Goal: Task Accomplishment & Management: Use online tool/utility

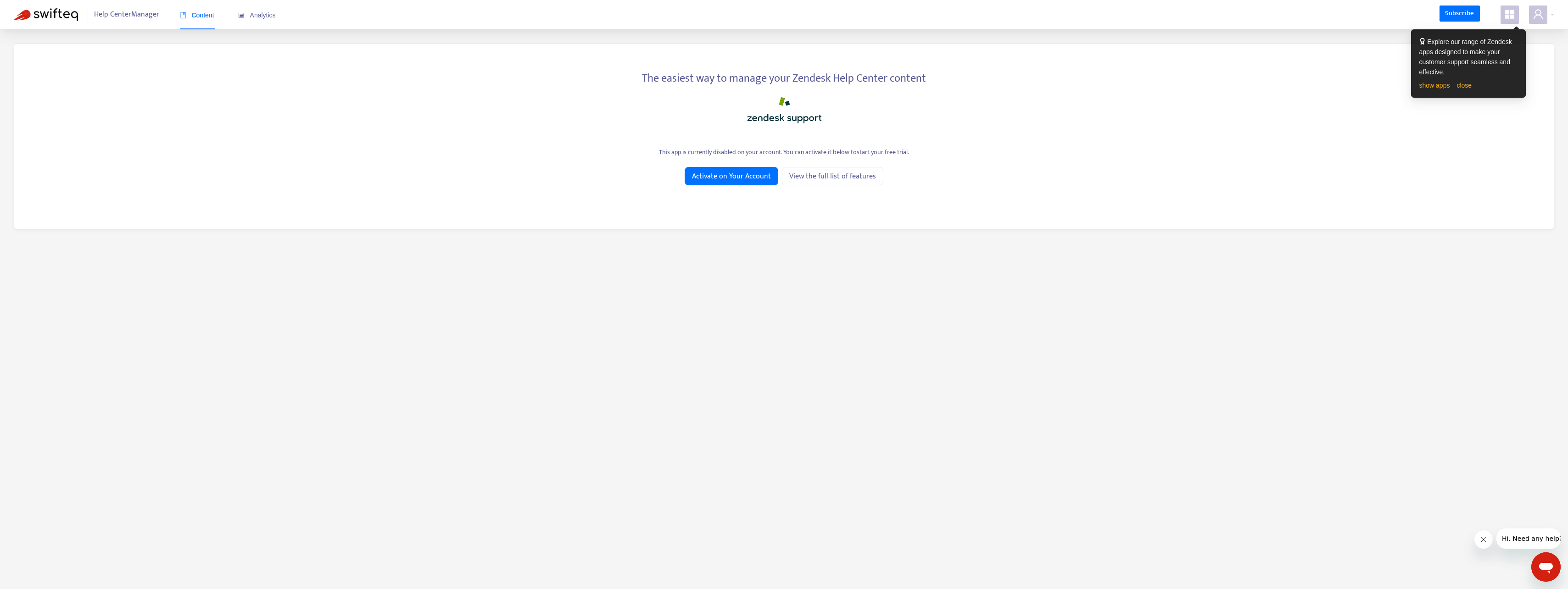
click at [1508, 12] on icon "appstore" at bounding box center [1509, 14] width 9 height 9
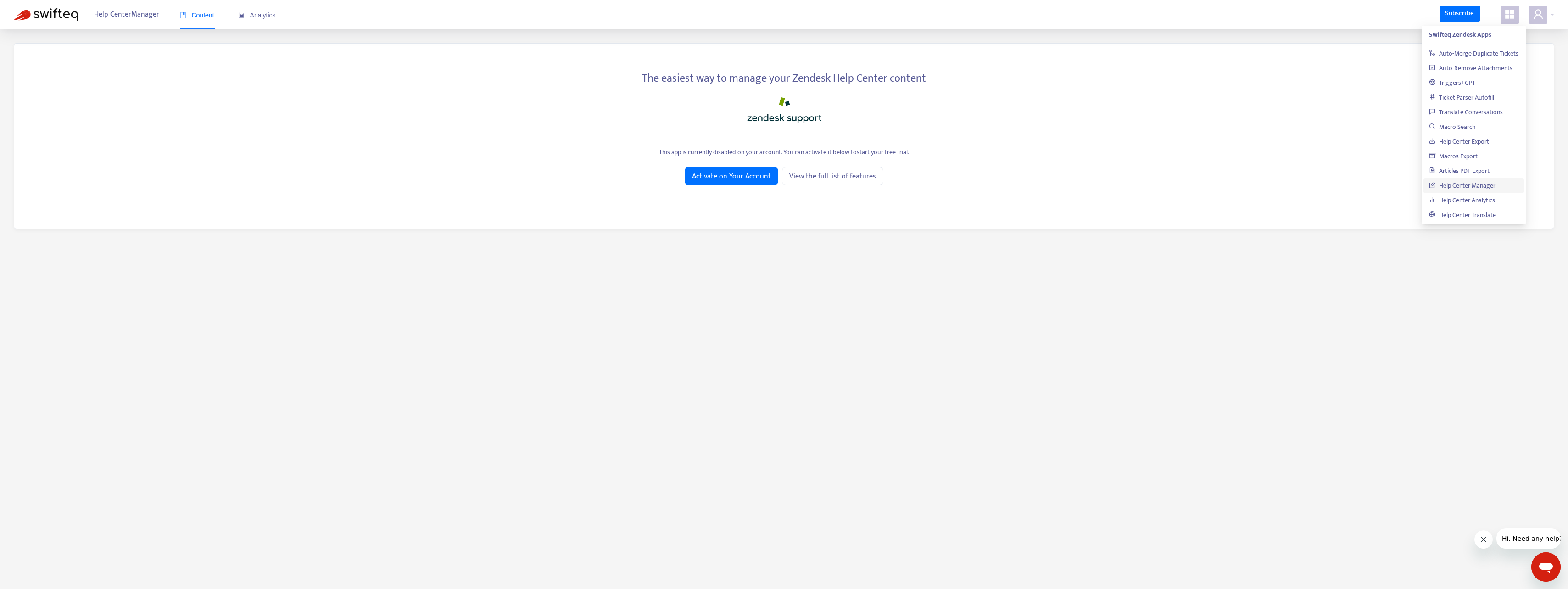
click at [1459, 185] on link "Help Center Manager" at bounding box center [1462, 186] width 67 height 11
click at [738, 176] on span "Activate on Your Account" at bounding box center [731, 176] width 79 height 11
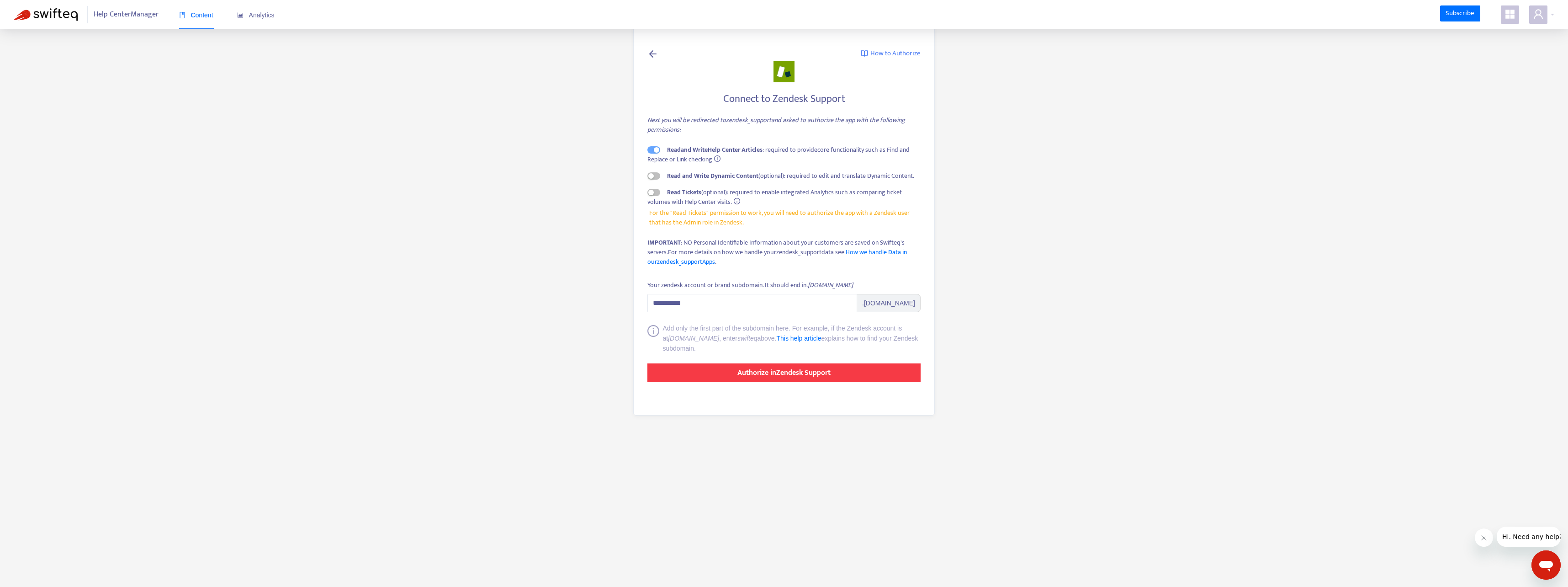
click at [761, 372] on strong "Authorize in Zendesk Support" at bounding box center [784, 372] width 93 height 12
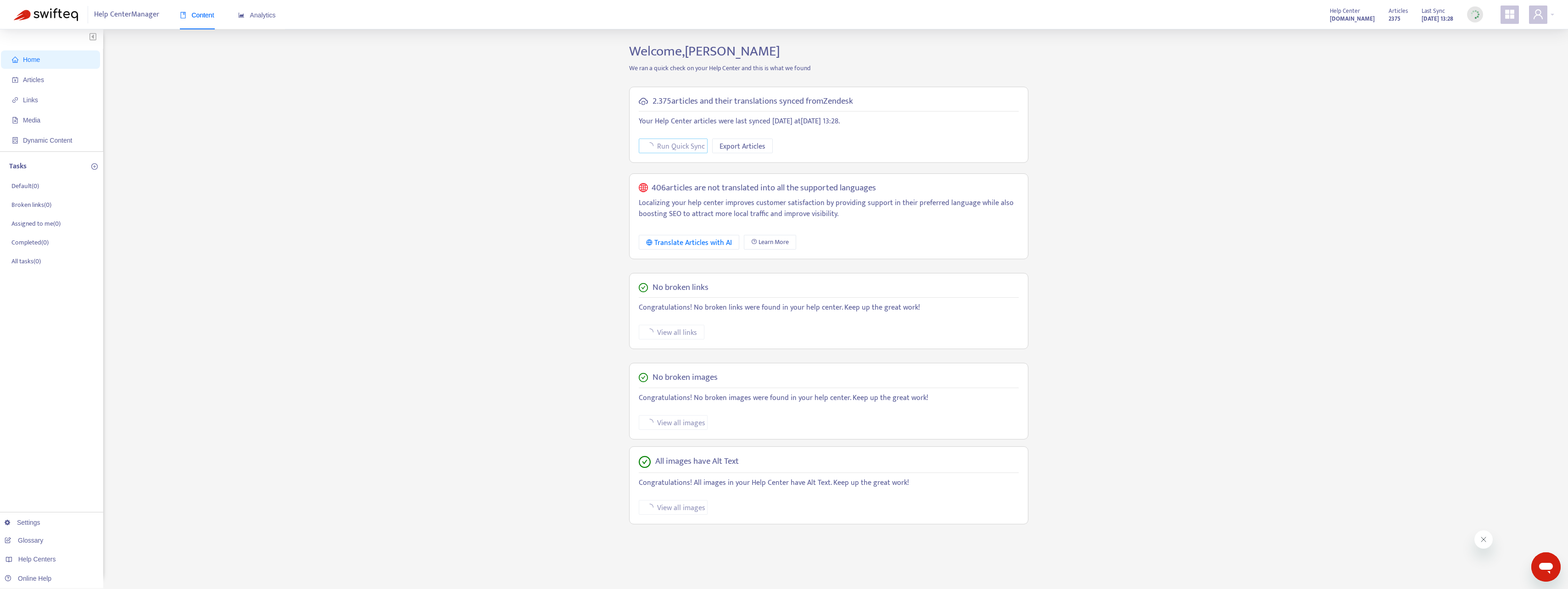
click at [669, 148] on span "Run Quick Sync" at bounding box center [680, 146] width 47 height 11
click at [734, 145] on span "Export Articles" at bounding box center [742, 146] width 46 height 11
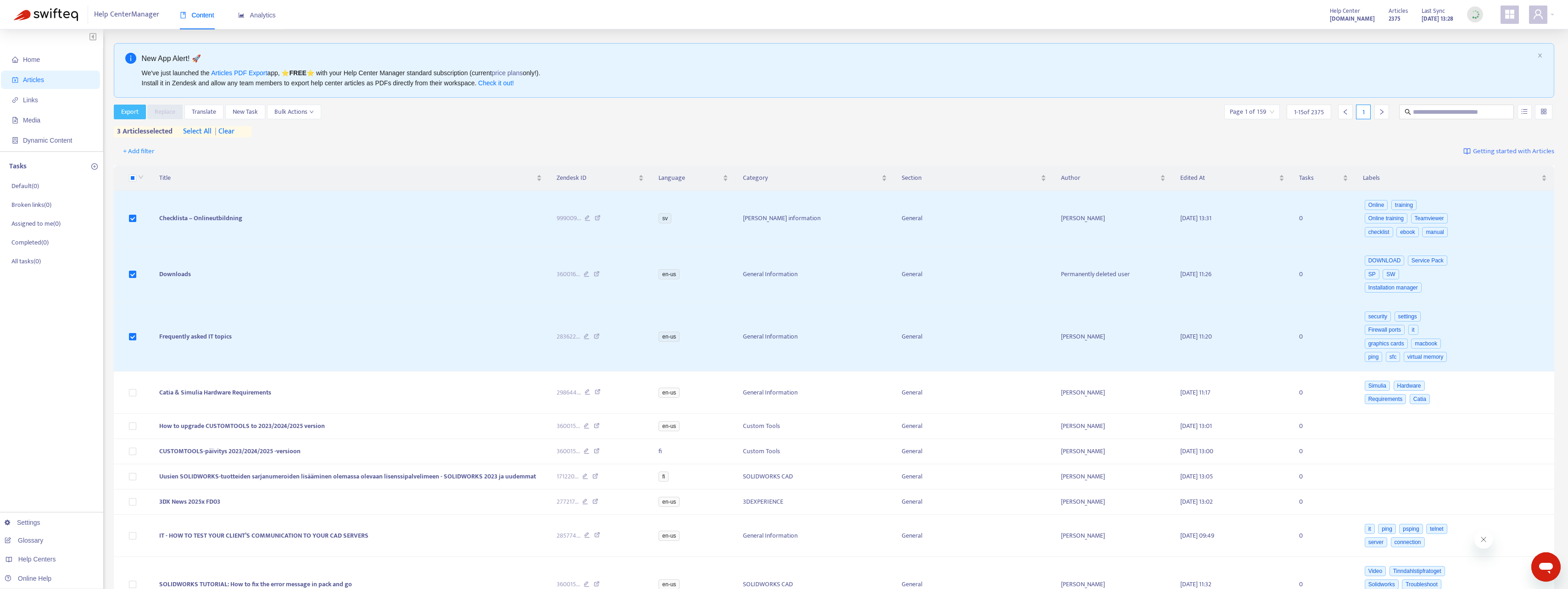
click at [126, 110] on span "Export" at bounding box center [130, 112] width 18 height 11
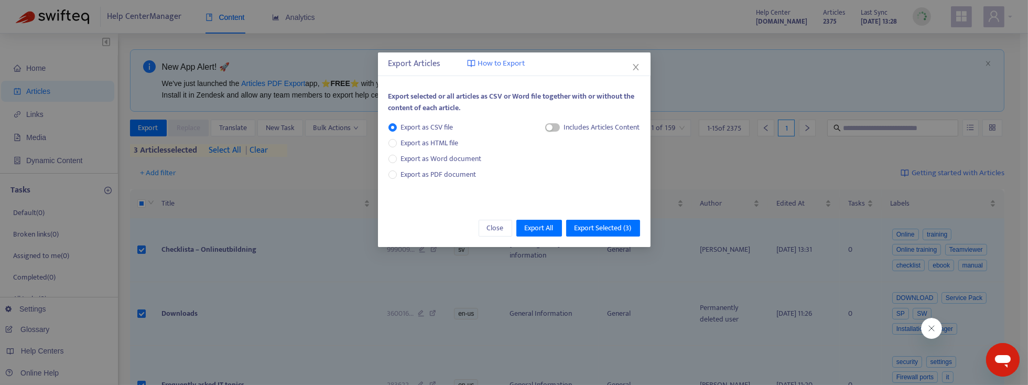
drag, startPoint x: 419, startPoint y: 172, endPoint x: 450, endPoint y: 184, distance: 33.4
click at [419, 172] on span "Export as PDF document" at bounding box center [438, 174] width 75 height 12
click at [545, 129] on span "button" at bounding box center [542, 127] width 15 height 8
click at [590, 226] on span "Export Selected ( 3 )" at bounding box center [602, 228] width 57 height 12
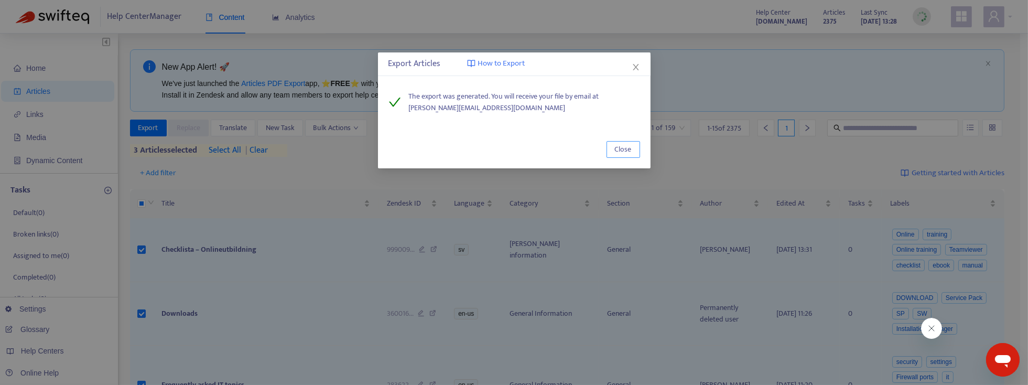
click at [630, 147] on span "Close" at bounding box center [623, 150] width 17 height 12
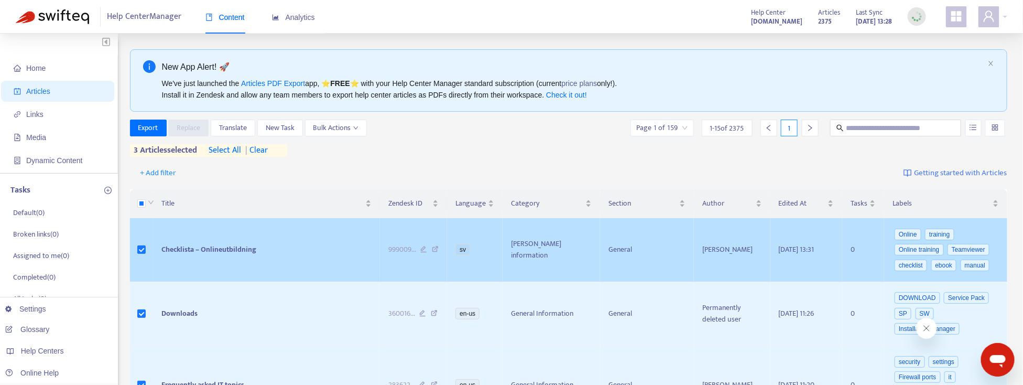
click at [424, 248] on icon at bounding box center [424, 250] width 7 height 9
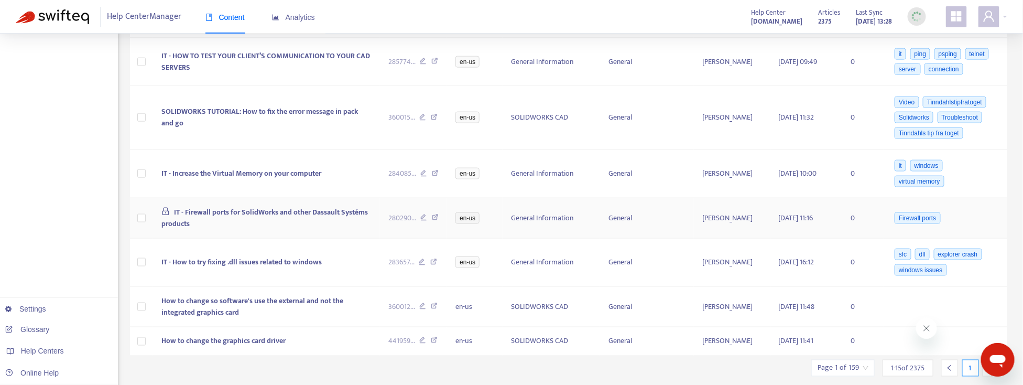
scroll to position [560, 0]
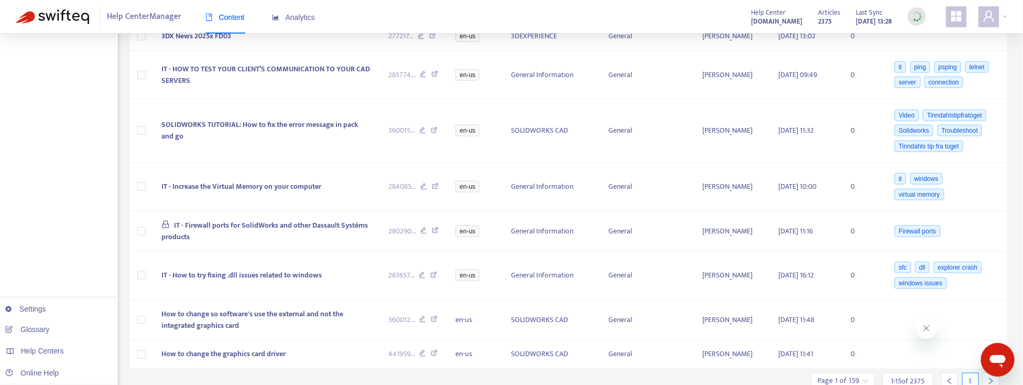
click at [922, 326] on icon "Close message from company" at bounding box center [926, 327] width 8 height 8
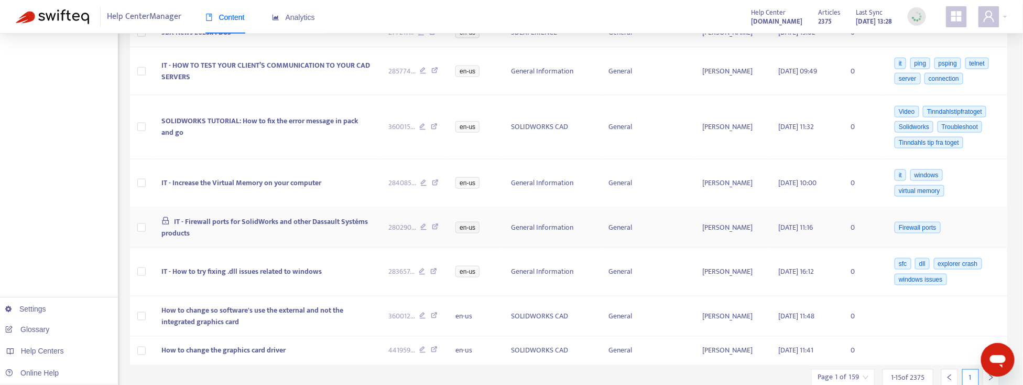
scroll to position [590, 0]
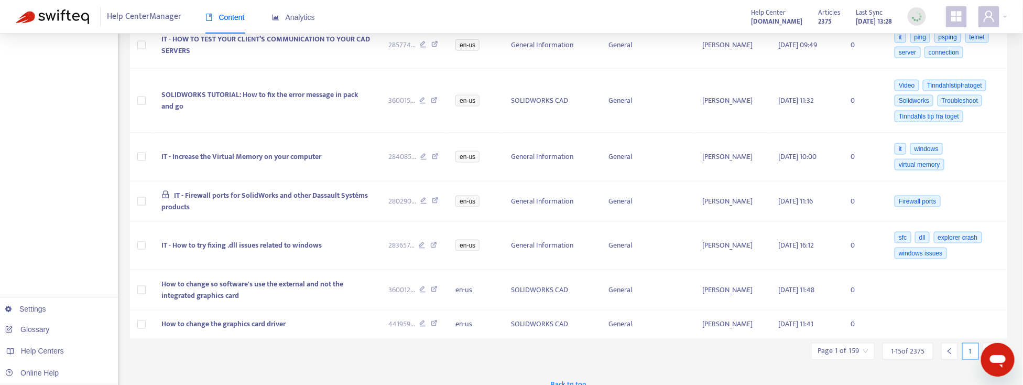
click at [858, 343] on input "search" at bounding box center [842, 351] width 51 height 16
click at [904, 372] on div "Back to top" at bounding box center [569, 385] width 878 height 26
click at [856, 343] on input "search" at bounding box center [842, 351] width 51 height 16
click at [956, 314] on span "15" at bounding box center [958, 322] width 66 height 16
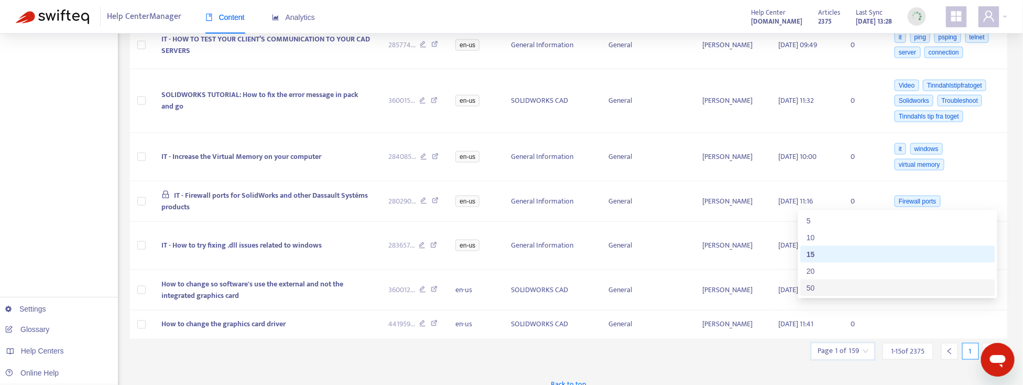
click at [816, 285] on div "50" at bounding box center [897, 288] width 182 height 12
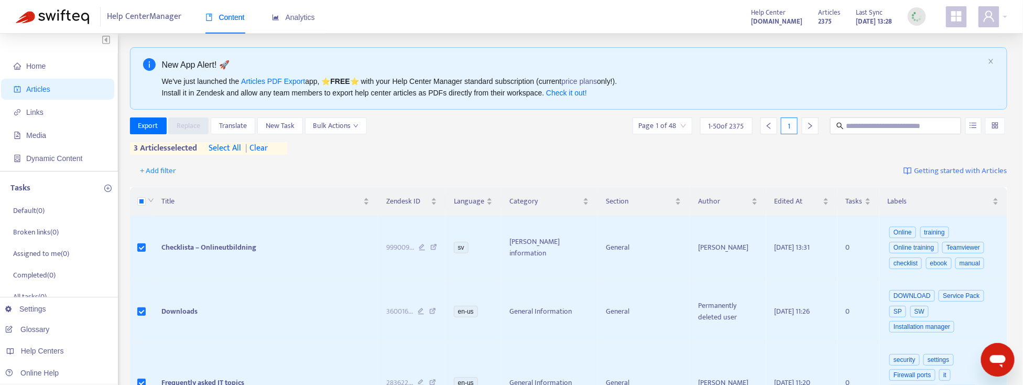
scroll to position [0, 0]
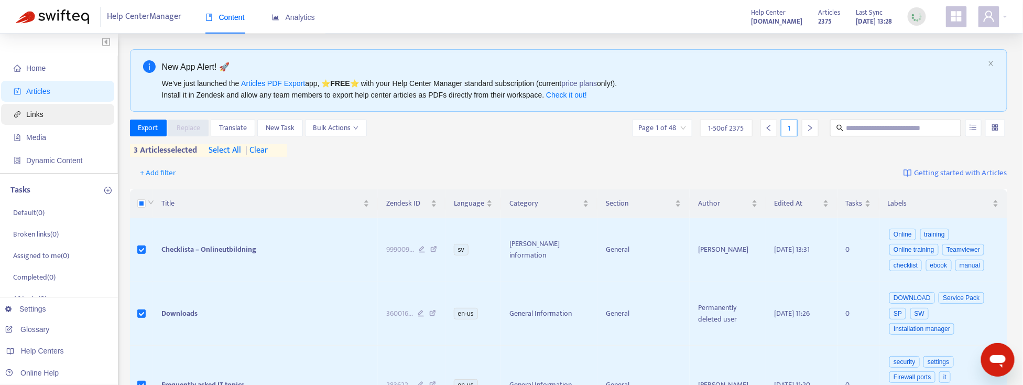
click at [37, 111] on span "Links" at bounding box center [34, 114] width 17 height 8
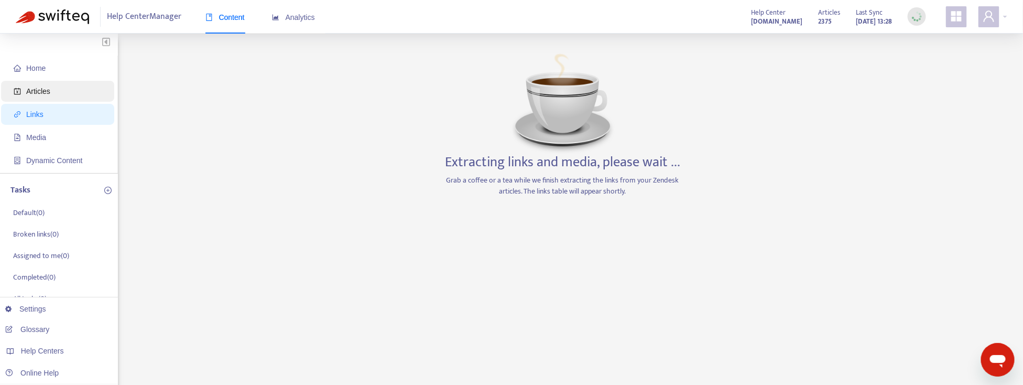
click at [36, 92] on span "Articles" at bounding box center [38, 91] width 24 height 8
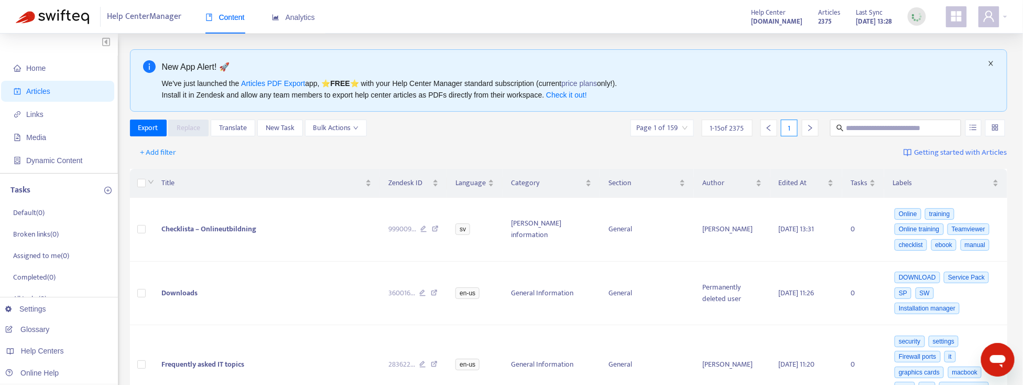
click at [994, 63] on icon "close" at bounding box center [991, 63] width 6 height 6
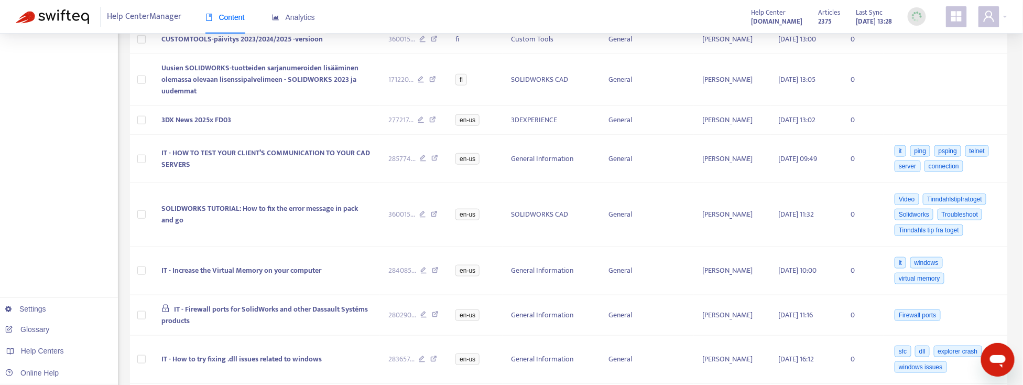
scroll to position [500, 0]
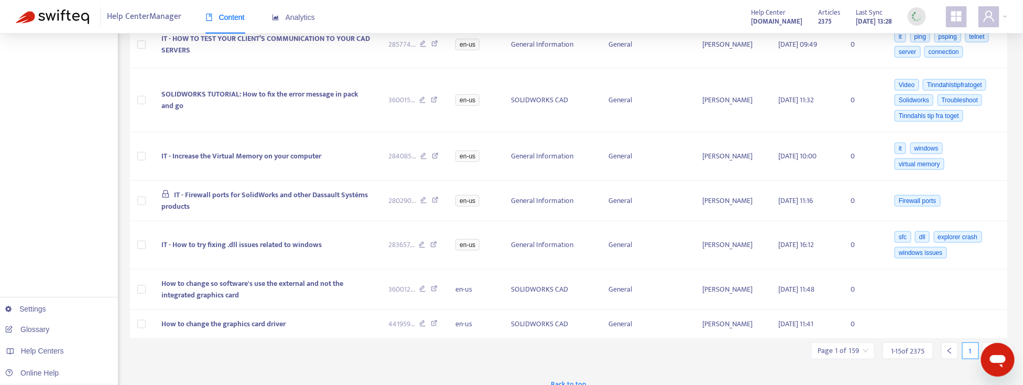
click at [989, 347] on icon "right" at bounding box center [990, 350] width 7 height 7
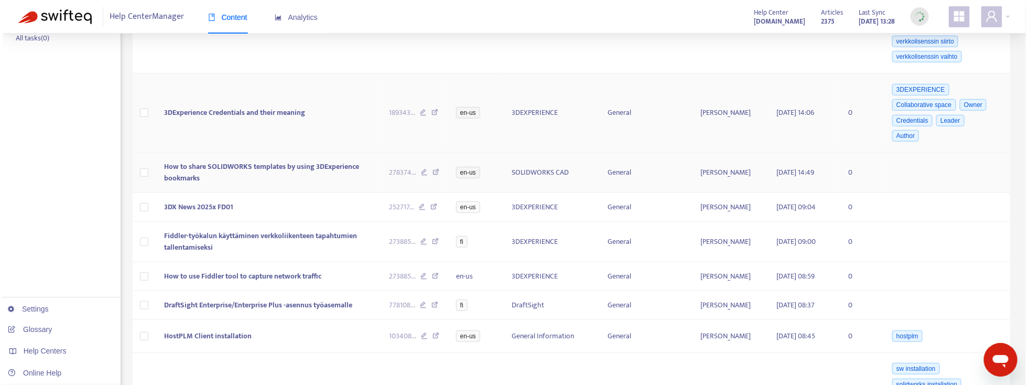
scroll to position [200, 0]
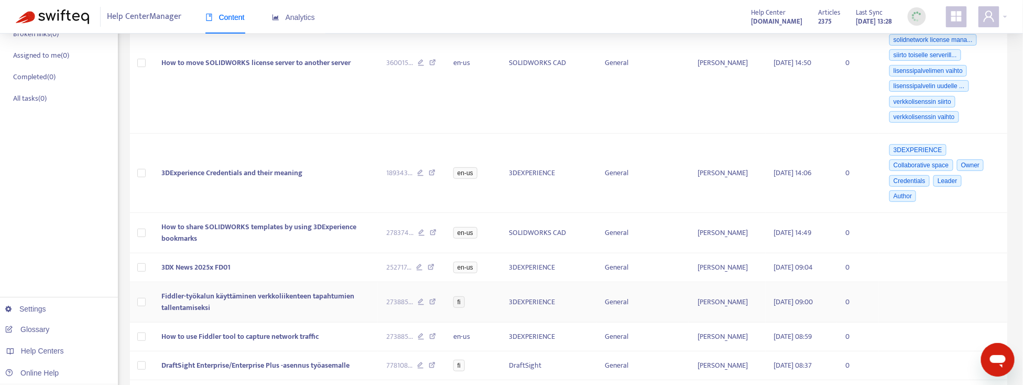
click at [463, 296] on span "fi" at bounding box center [459, 302] width 12 height 12
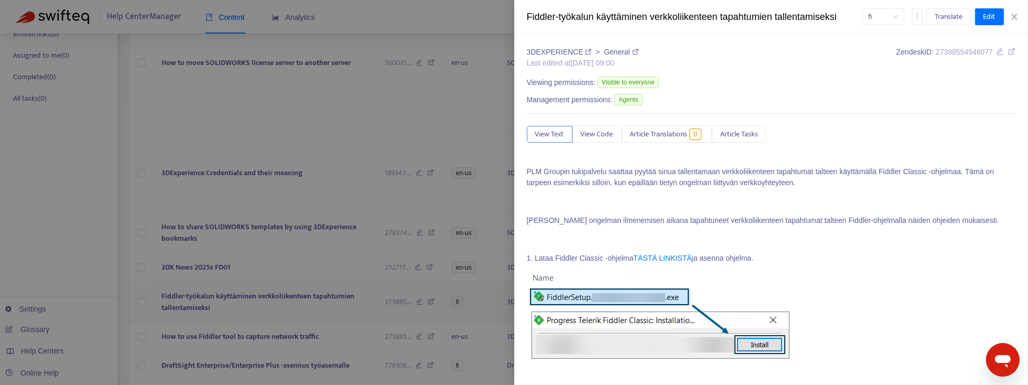
click at [463, 291] on div at bounding box center [514, 192] width 1028 height 385
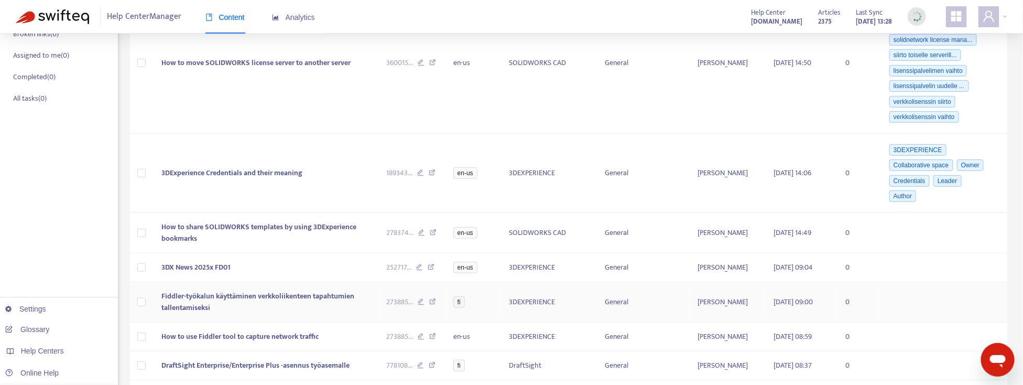
click at [462, 296] on span "fi" at bounding box center [459, 302] width 12 height 12
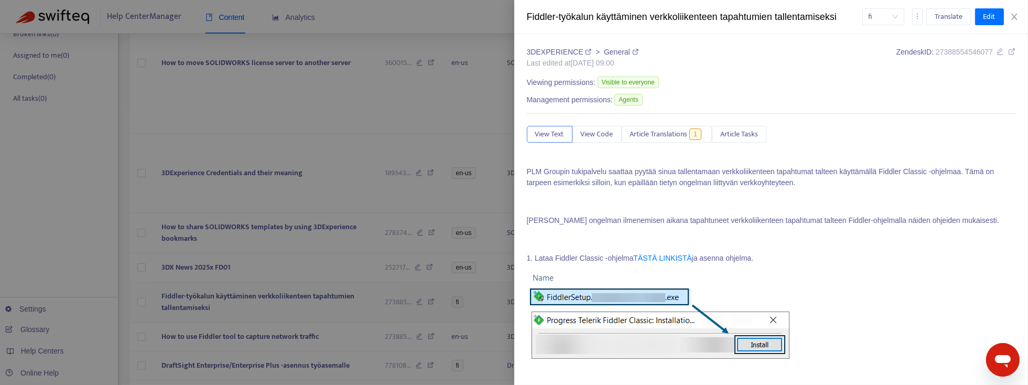
click at [462, 294] on div at bounding box center [514, 192] width 1028 height 385
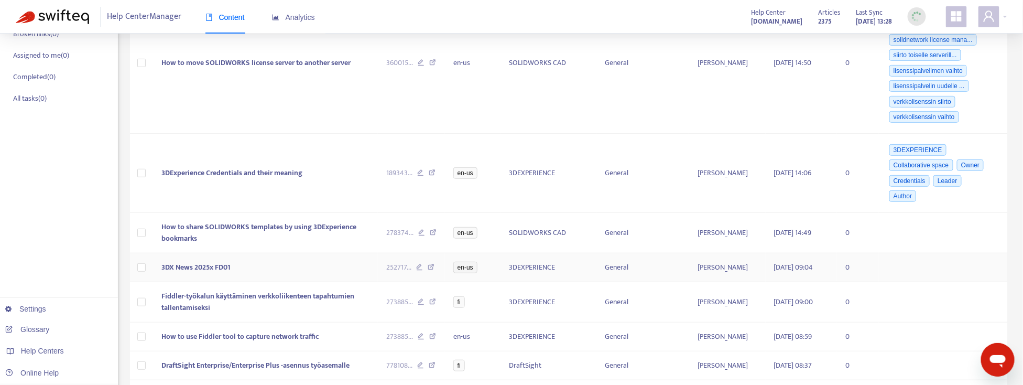
click at [199, 261] on span "3DX News 2025x FD01" at bounding box center [195, 267] width 69 height 12
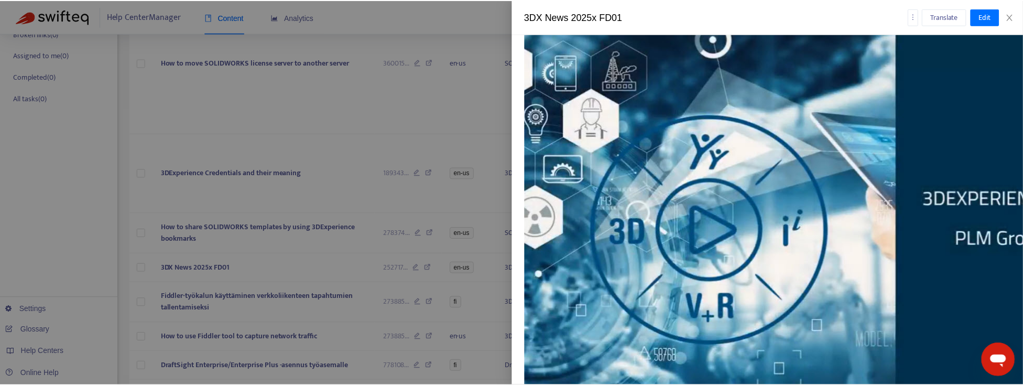
scroll to position [0, 0]
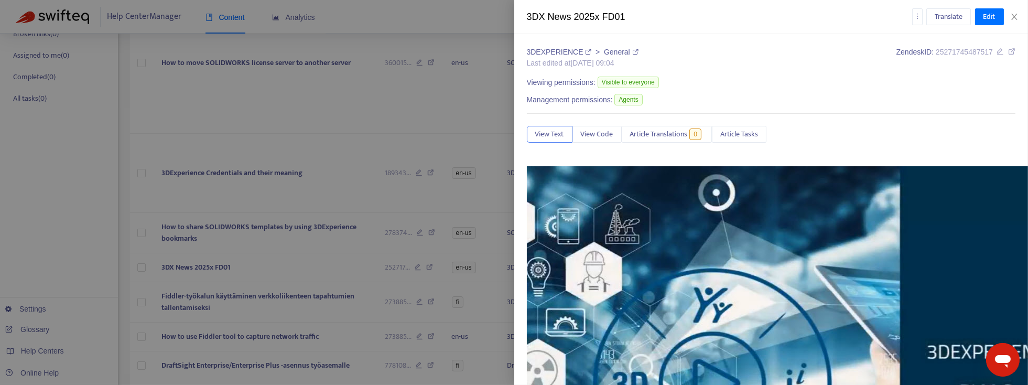
click at [414, 150] on div at bounding box center [514, 192] width 1028 height 385
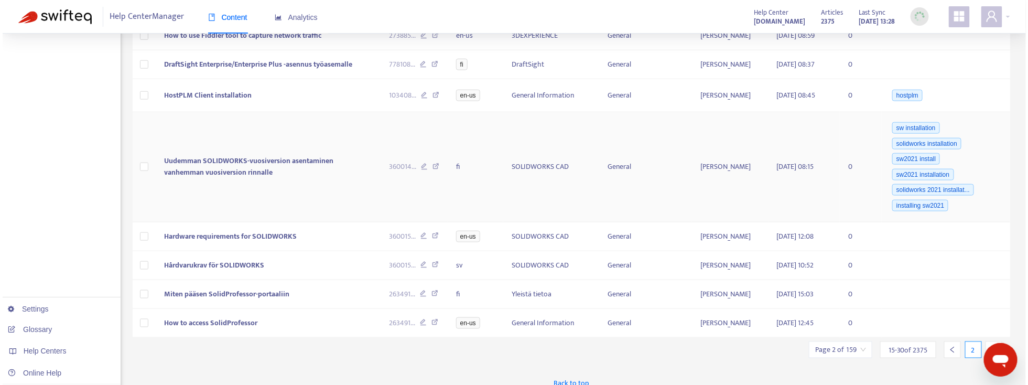
scroll to position [501, 0]
click at [232, 316] on span "How to access SolidProfessor" at bounding box center [207, 322] width 93 height 12
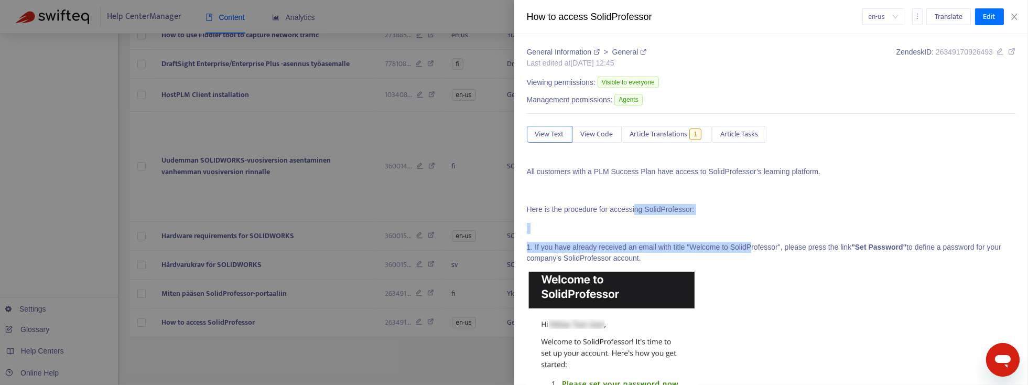
drag, startPoint x: 631, startPoint y: 208, endPoint x: 749, endPoint y: 244, distance: 123.5
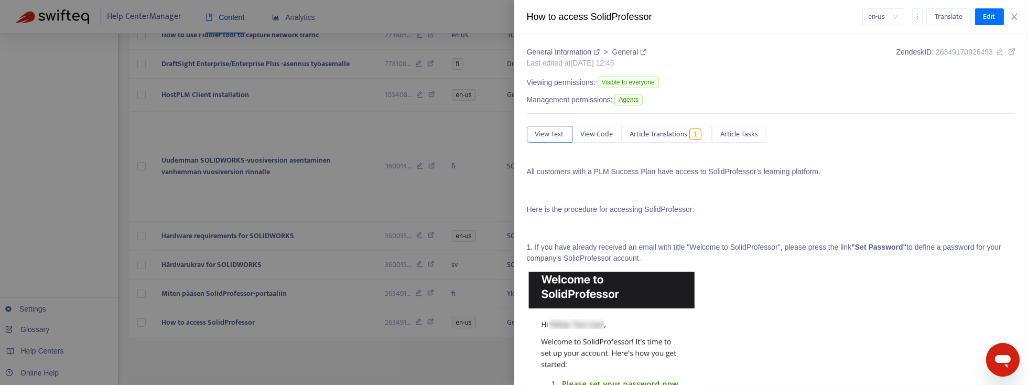
drag, startPoint x: 749, startPoint y: 244, endPoint x: 779, endPoint y: 248, distance: 30.2
click at [779, 248] on p "1. If you have already received an email with title "Welcome to SolidProfessor"…" at bounding box center [771, 253] width 489 height 22
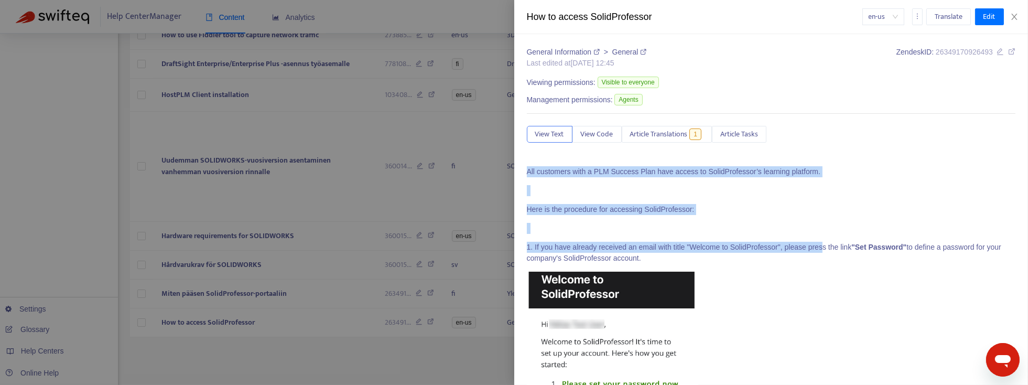
drag, startPoint x: 805, startPoint y: 239, endPoint x: 528, endPoint y: 165, distance: 287.1
click at [528, 171] on p "All customers with a PLM Success Plan have access to SolidProfessor’s learning …" at bounding box center [771, 171] width 489 height 11
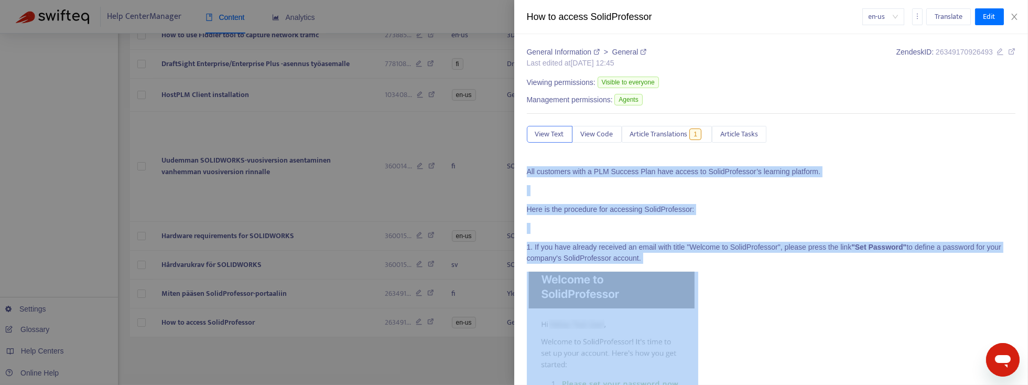
drag, startPoint x: 527, startPoint y: 170, endPoint x: 892, endPoint y: 323, distance: 395.7
click at [806, 332] on p at bounding box center [771, 368] width 489 height 194
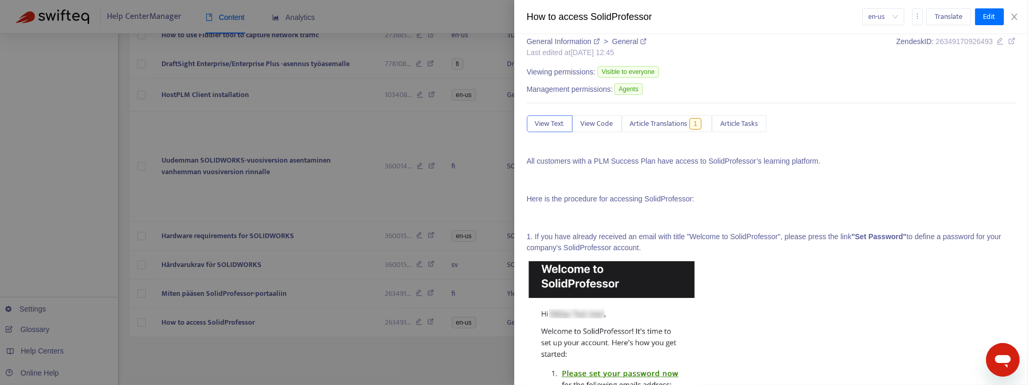
scroll to position [0, 0]
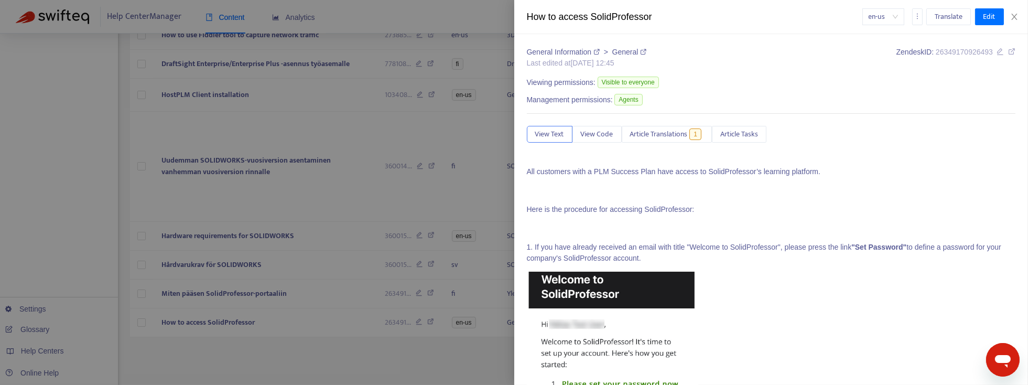
drag, startPoint x: 527, startPoint y: 170, endPoint x: 823, endPoint y: 256, distance: 308.1
click at [728, 259] on p "1. If you have already received an email with title "Welcome to SolidProfessor"…" at bounding box center [771, 253] width 489 height 22
click at [1011, 15] on icon "close" at bounding box center [1014, 17] width 8 height 8
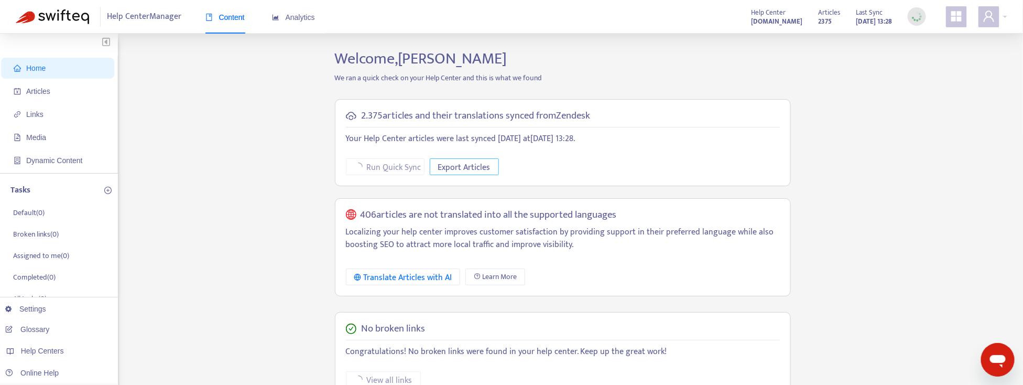
click at [462, 167] on span "Export Articles" at bounding box center [464, 167] width 52 height 13
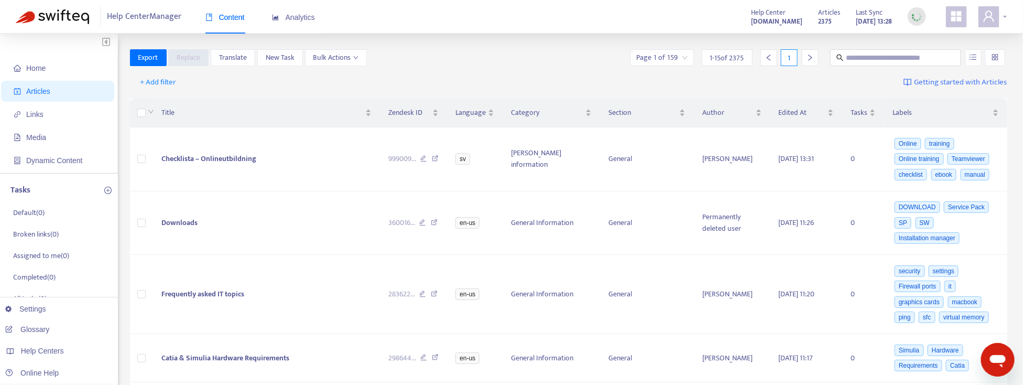
click at [996, 14] on span at bounding box center [988, 16] width 21 height 21
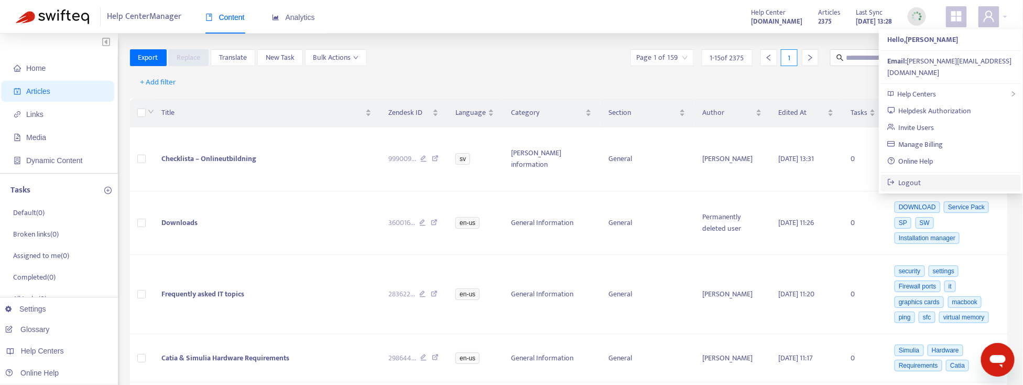
click at [917, 177] on link "Logout" at bounding box center [904, 183] width 34 height 12
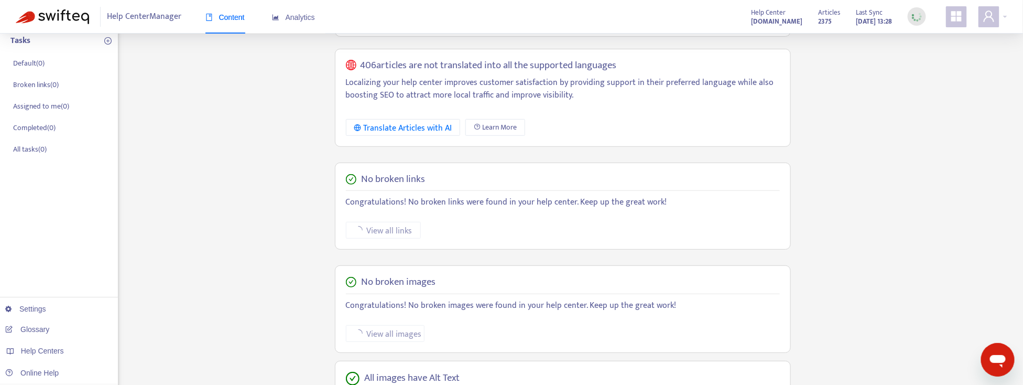
scroll to position [149, 0]
click at [410, 124] on div "Translate Articles with AI" at bounding box center [403, 128] width 98 height 13
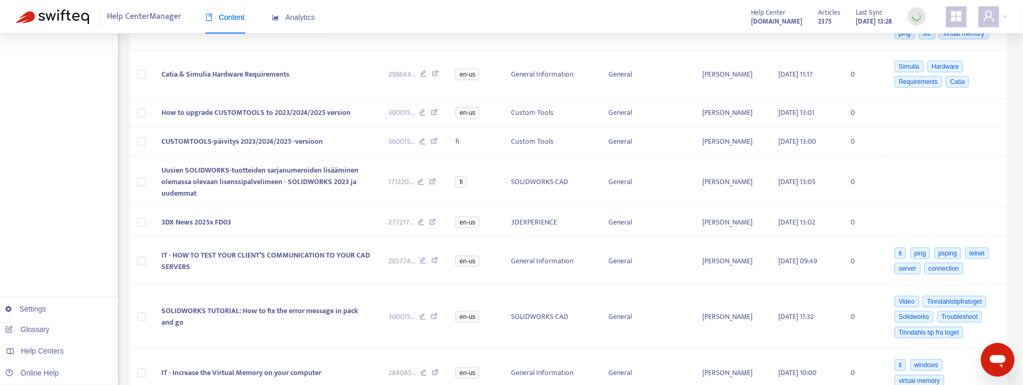
scroll to position [0, 0]
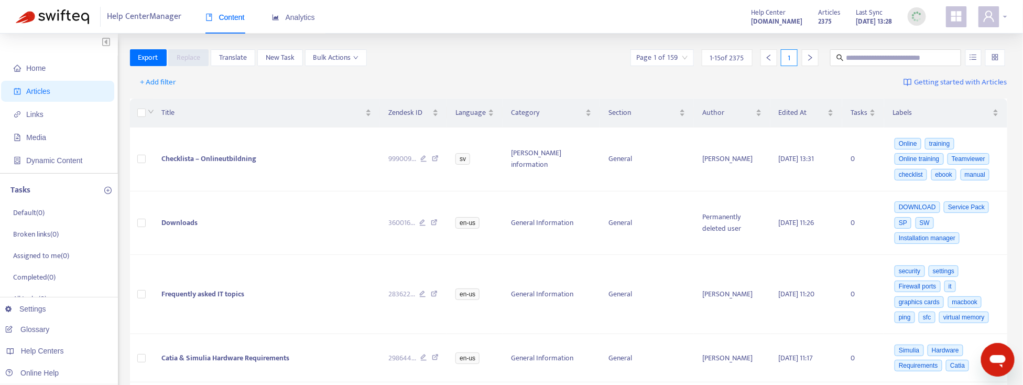
click at [1005, 16] on div at bounding box center [992, 16] width 29 height 21
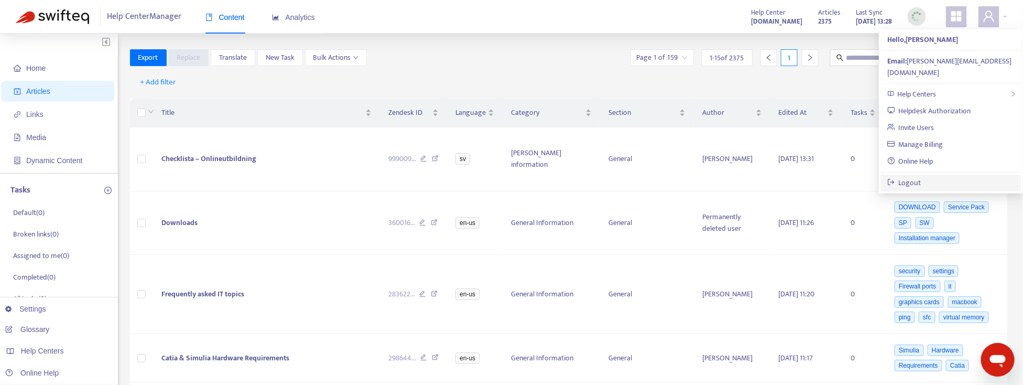
click at [911, 177] on link "Logout" at bounding box center [904, 183] width 34 height 12
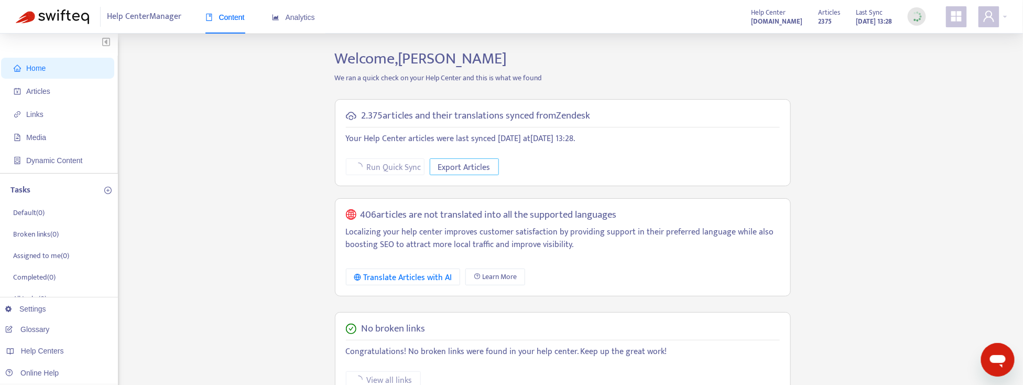
click at [459, 165] on span "Export Articles" at bounding box center [464, 167] width 52 height 13
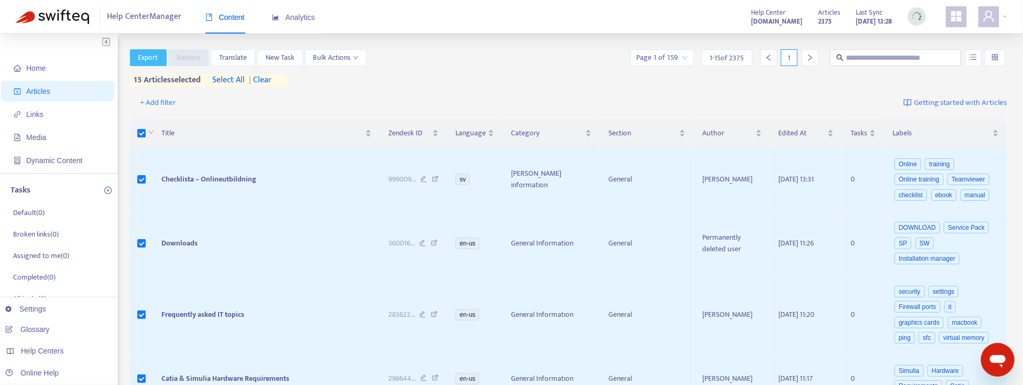
click at [143, 60] on span "Export" at bounding box center [148, 58] width 20 height 12
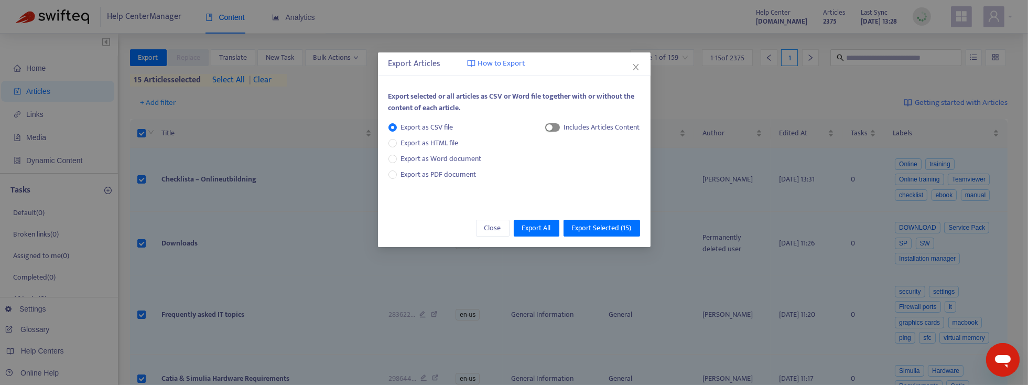
click at [555, 126] on span "button" at bounding box center [552, 127] width 15 height 8
click at [548, 130] on div "button" at bounding box center [549, 127] width 6 height 6
click at [409, 144] on span "Export as HTML file" at bounding box center [430, 143] width 66 height 12
click at [543, 129] on span "button" at bounding box center [542, 127] width 15 height 8
click at [543, 129] on div "button" at bounding box center [545, 127] width 6 height 6
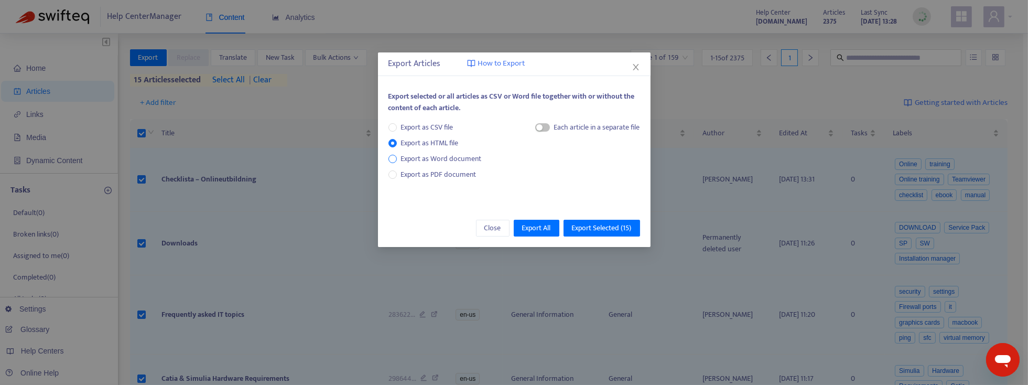
click at [409, 160] on span "Export as Word document" at bounding box center [441, 159] width 89 height 12
click at [538, 123] on span "button" at bounding box center [540, 127] width 15 height 8
click at [431, 176] on span "Export as PDF document" at bounding box center [438, 174] width 75 height 12
click at [538, 125] on div "button" at bounding box center [539, 127] width 6 height 6
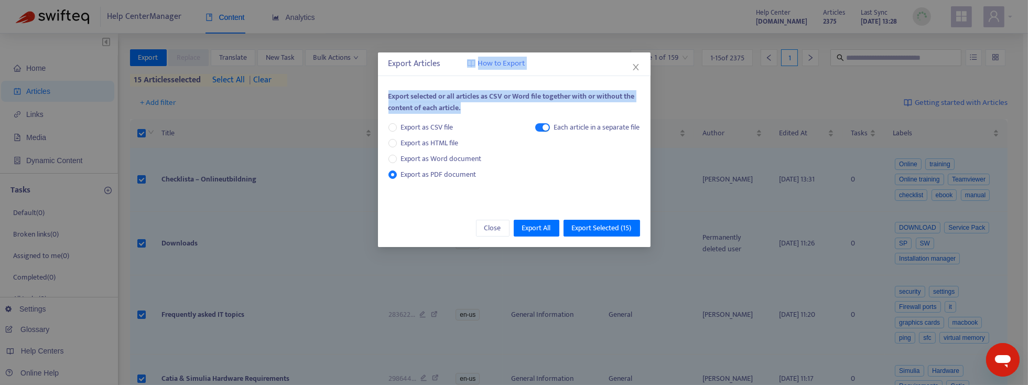
drag, startPoint x: 566, startPoint y: 63, endPoint x: 480, endPoint y: 105, distance: 96.3
click at [480, 105] on div "Export Articles How to Export Export selected or all articles as CSV or Word fi…" at bounding box center [514, 149] width 272 height 194
click at [569, 66] on div "Export Articles How to Export" at bounding box center [514, 64] width 252 height 13
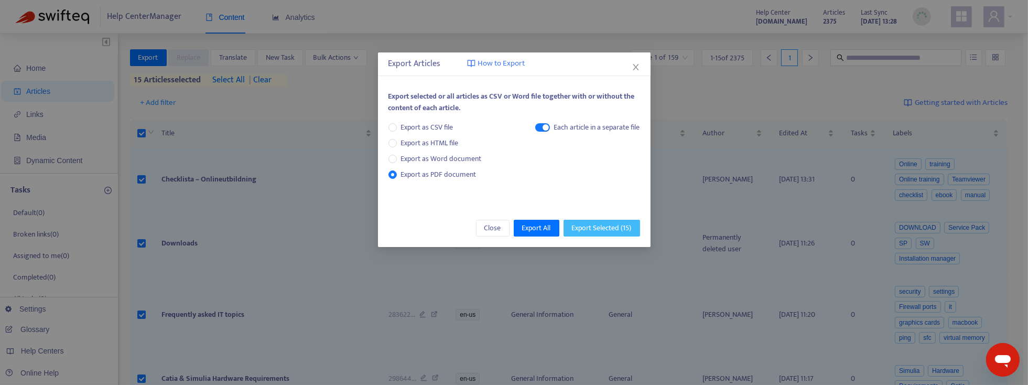
click at [589, 227] on span "Export Selected ( 15 )" at bounding box center [602, 228] width 60 height 12
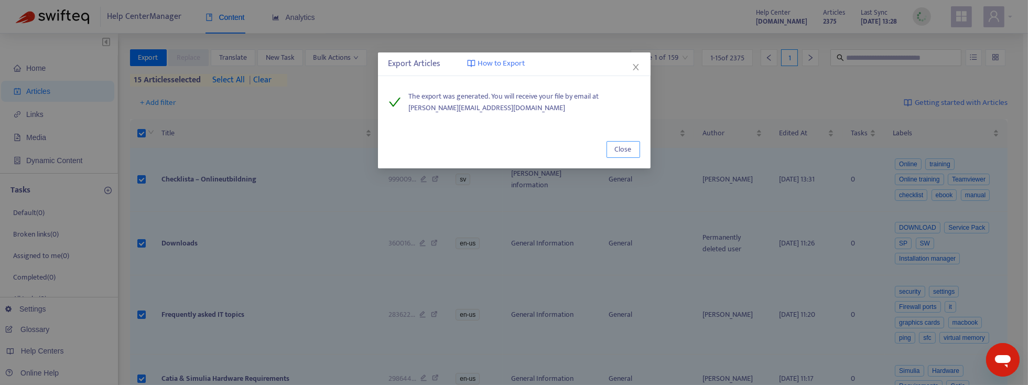
click at [625, 151] on span "Close" at bounding box center [623, 150] width 17 height 12
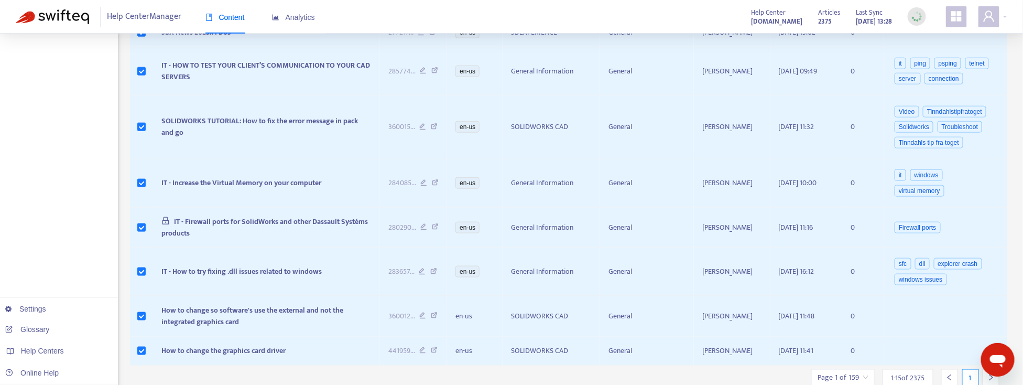
scroll to position [520, 0]
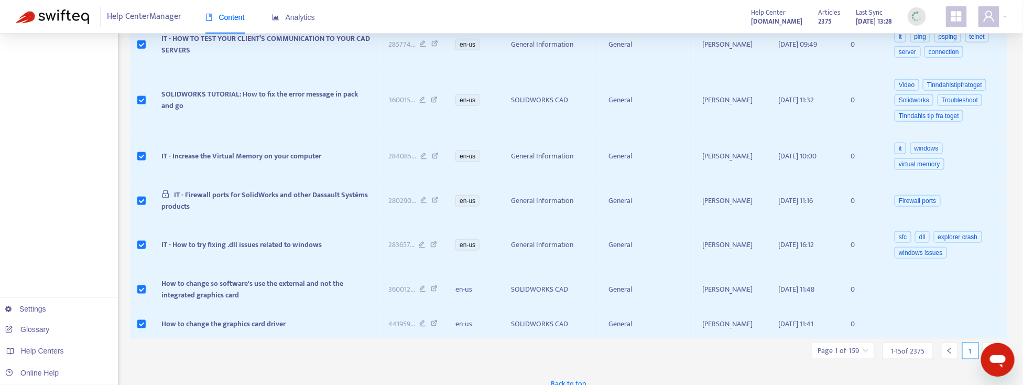
click at [839, 343] on input "search" at bounding box center [842, 351] width 51 height 16
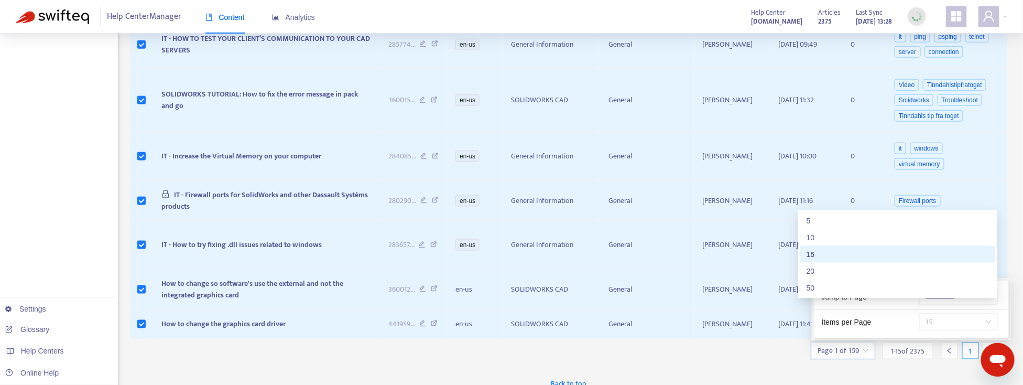
click at [925, 314] on span "15" at bounding box center [958, 322] width 66 height 16
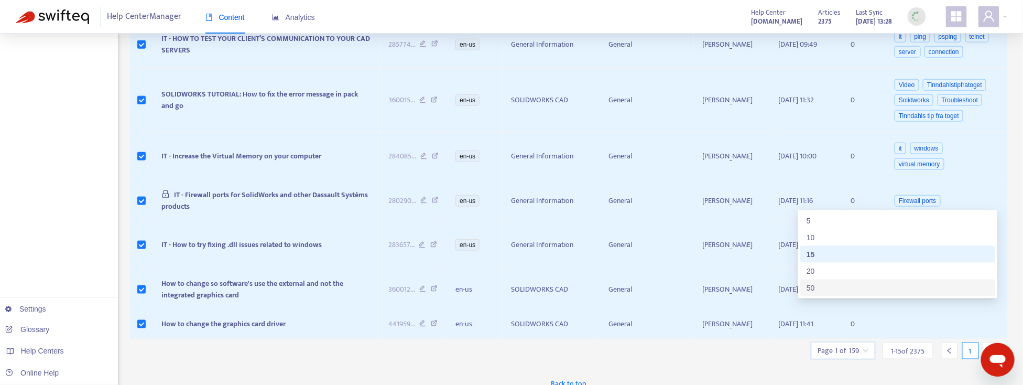
click at [823, 285] on div "50" at bounding box center [897, 288] width 182 height 12
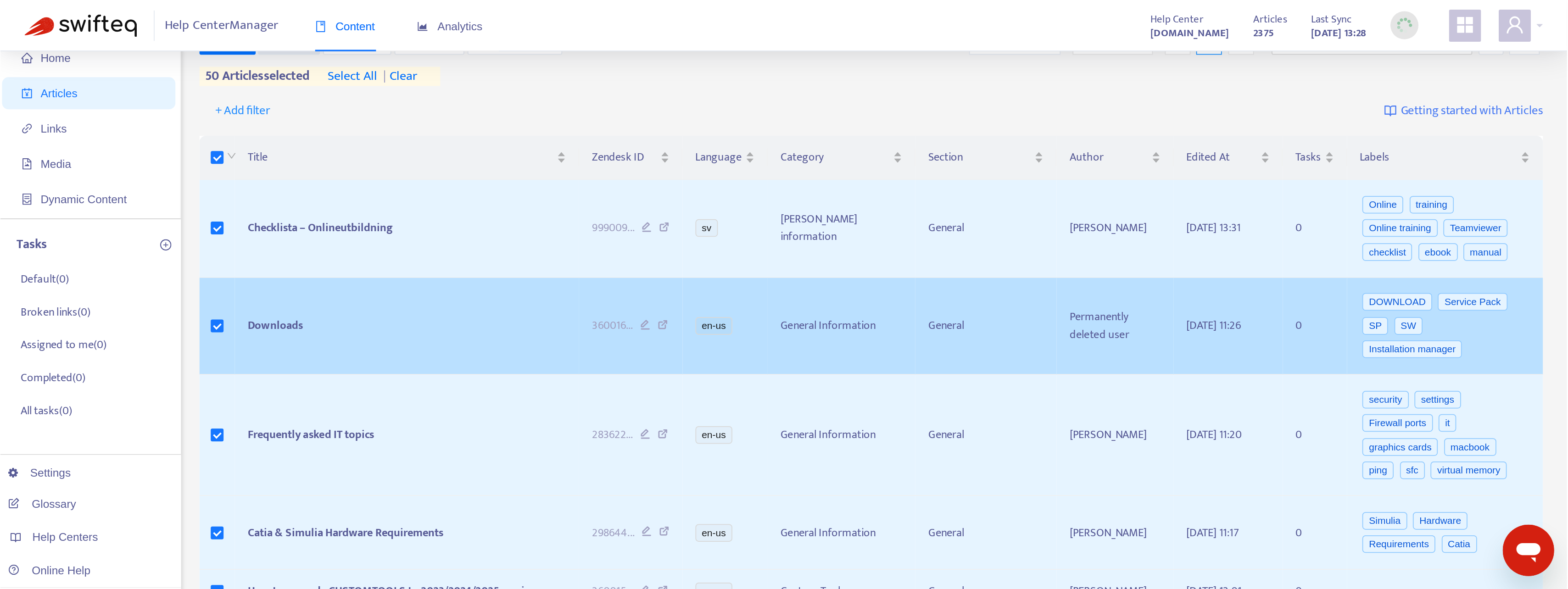
scroll to position [0, 0]
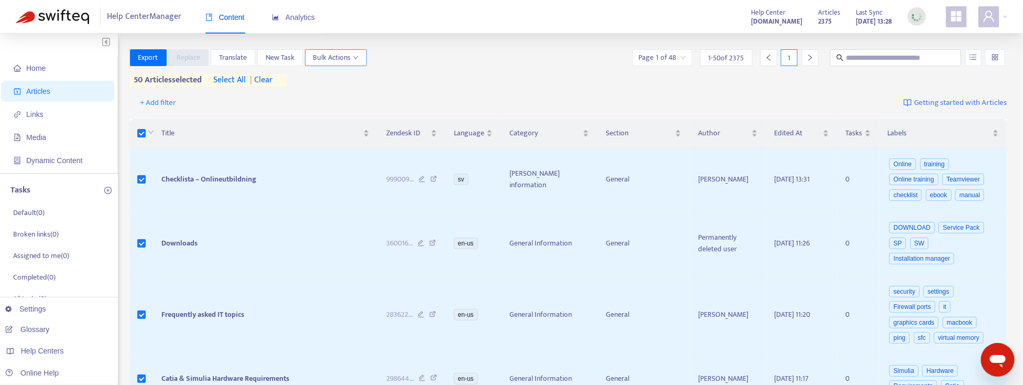
click at [351, 57] on span "Bulk Actions" at bounding box center [335, 58] width 45 height 12
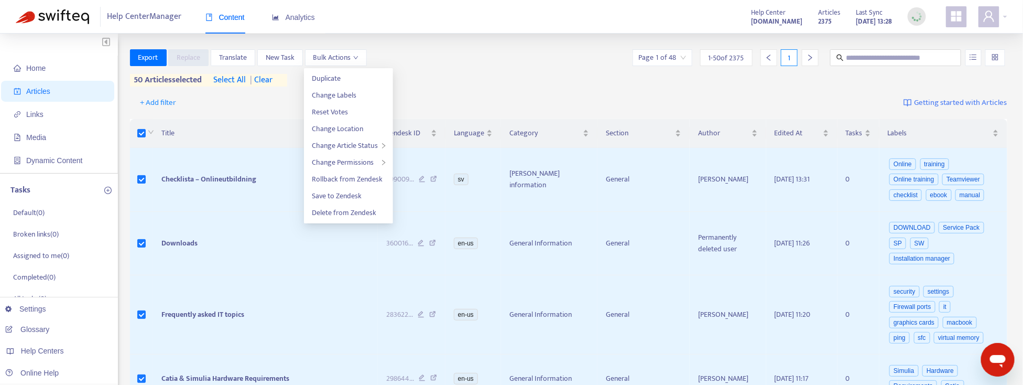
click at [445, 58] on div "Export Replace Translate New Task Bulk Actions Page 1 of 48 1 - 50 of 2375 1" at bounding box center [569, 57] width 878 height 17
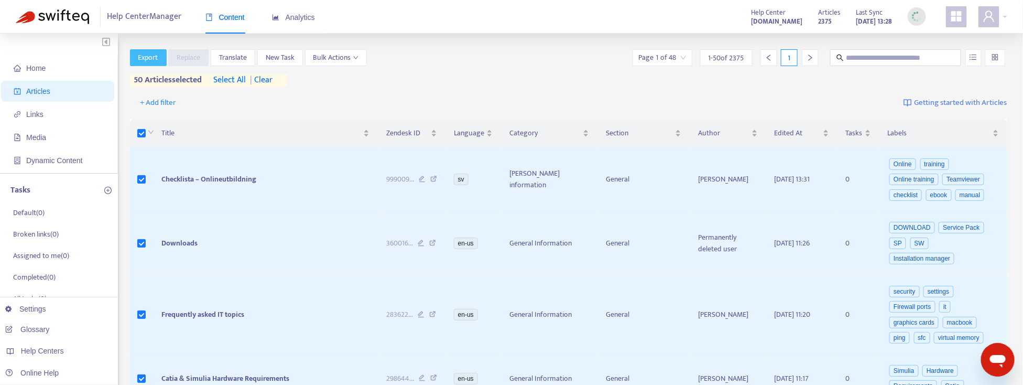
click at [147, 57] on span "Export" at bounding box center [148, 58] width 20 height 12
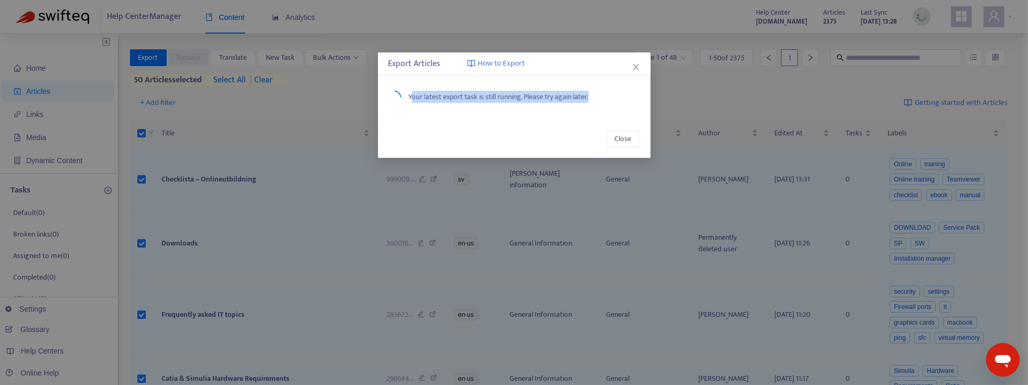
drag, startPoint x: 414, startPoint y: 96, endPoint x: 632, endPoint y: 97, distance: 218.0
click at [632, 97] on div "Your latest export task is still running. Please try again later." at bounding box center [514, 97] width 252 height 13
click at [619, 139] on span "Close" at bounding box center [623, 139] width 17 height 12
